Goal: Information Seeking & Learning: Learn about a topic

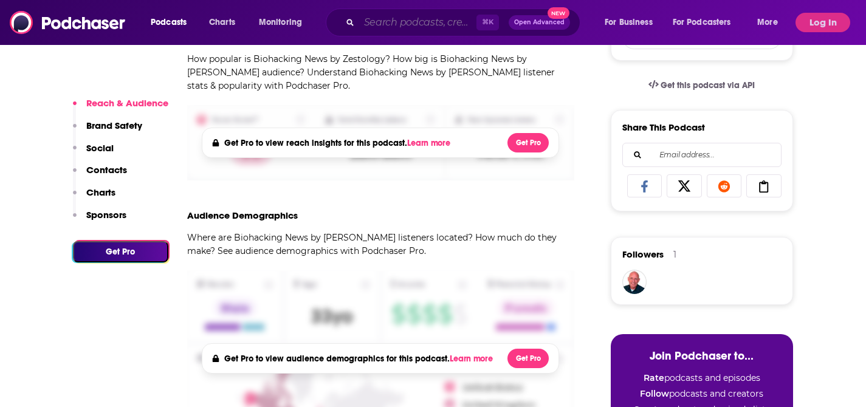
click at [417, 18] on input "Search podcasts, credits, & more..." at bounding box center [417, 22] width 117 height 19
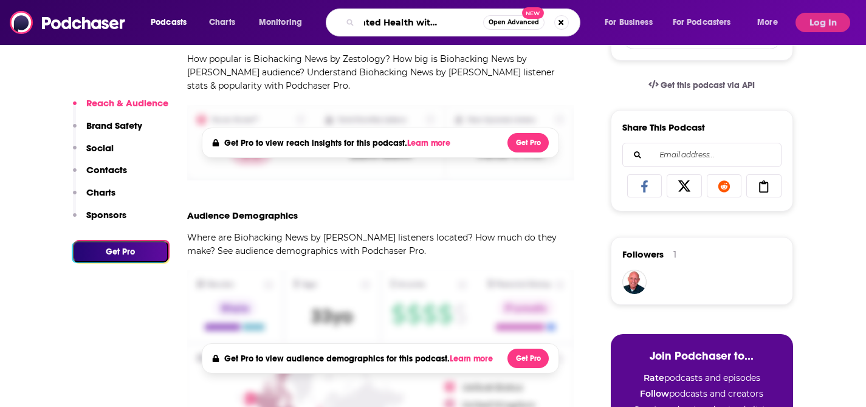
type input "Accelerated Health with [PERSON_NAME]"
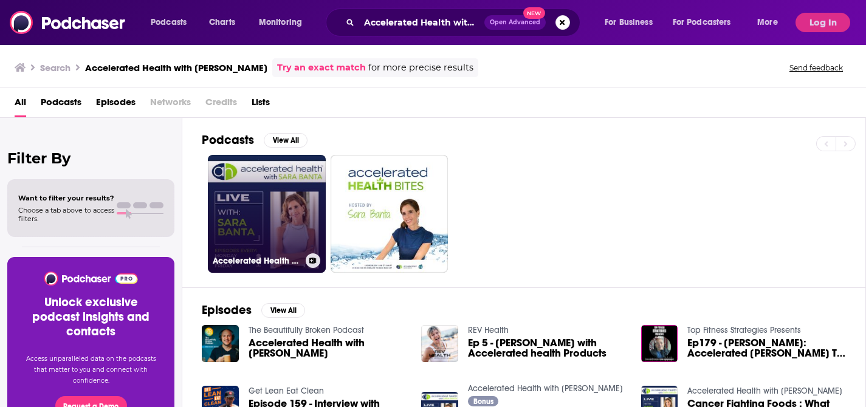
click at [299, 185] on link "Accelerated Health with [PERSON_NAME]" at bounding box center [267, 214] width 118 height 118
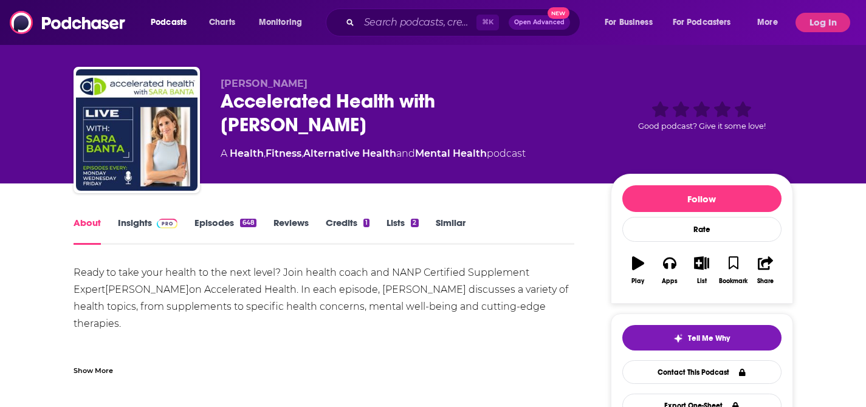
scroll to position [39, 0]
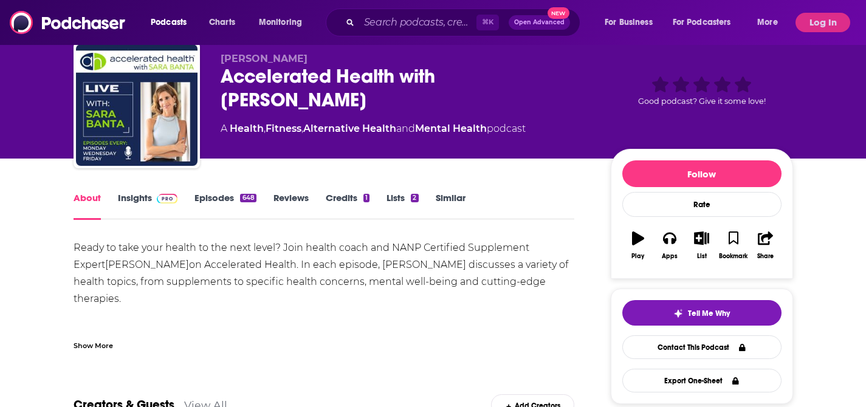
click at [169, 199] on img at bounding box center [167, 199] width 21 height 10
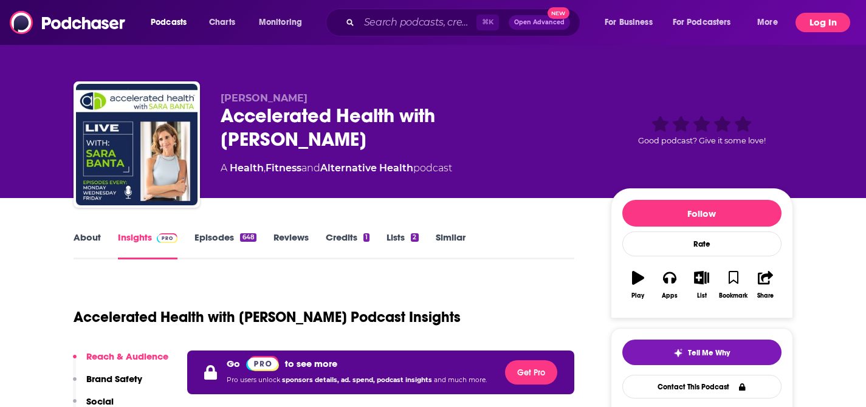
click at [821, 22] on button "Log In" at bounding box center [822, 22] width 55 height 19
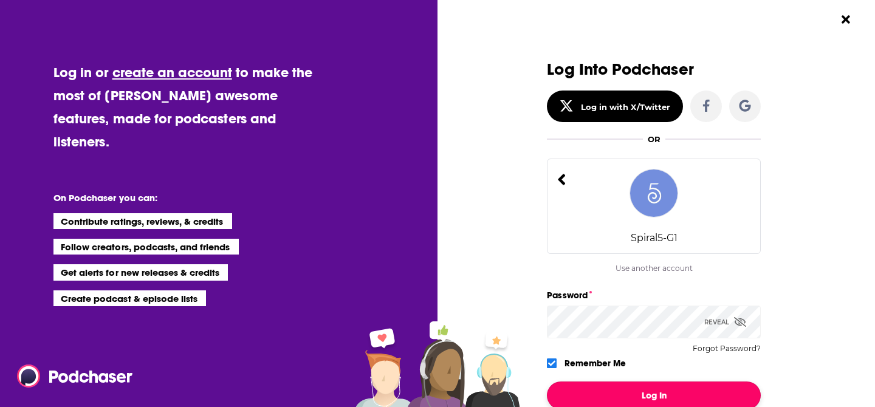
click at [645, 389] on button "Log In" at bounding box center [654, 396] width 214 height 28
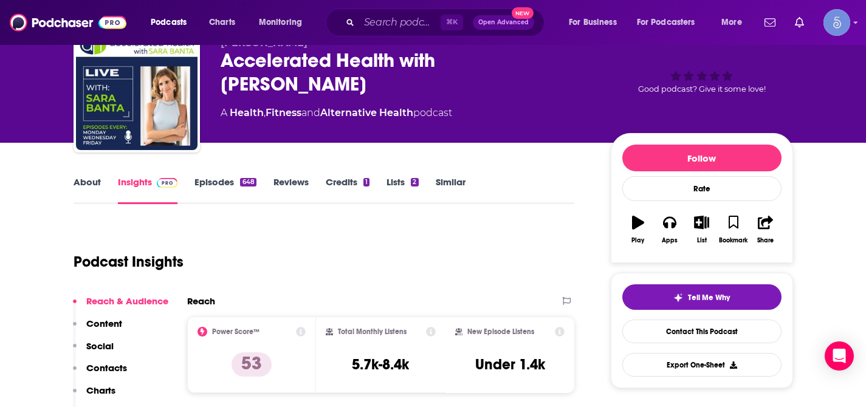
scroll to position [62, 0]
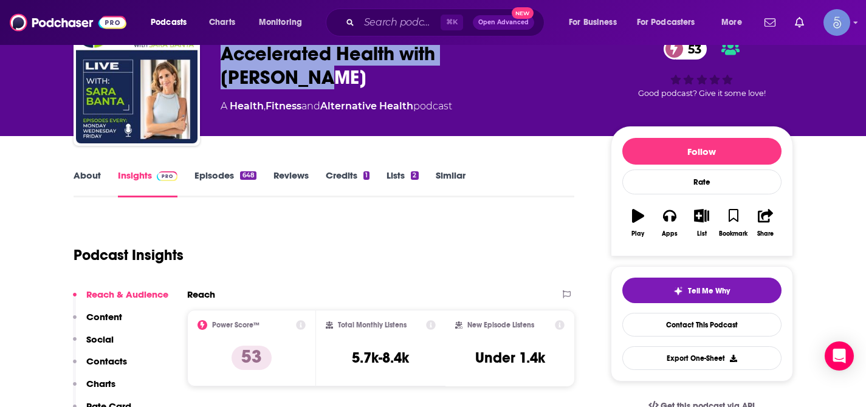
drag, startPoint x: 223, startPoint y: 54, endPoint x: 541, endPoint y: 53, distance: 318.4
click at [541, 53] on div "Accelerated Health with [PERSON_NAME] 53" at bounding box center [406, 65] width 371 height 47
copy h2 "Accelerated Health with [PERSON_NAME]"
click at [100, 339] on p "Social" at bounding box center [99, 340] width 27 height 12
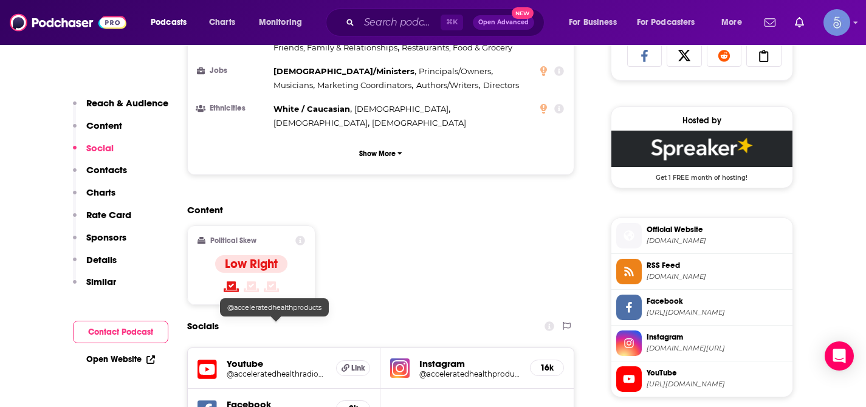
scroll to position [883, 0]
